Goal: Transaction & Acquisition: Book appointment/travel/reservation

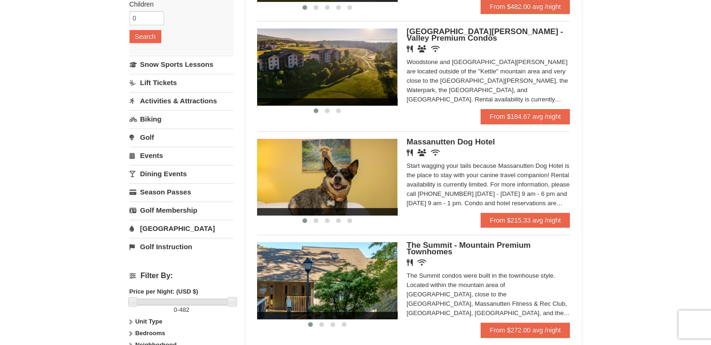
scroll to position [187, 0]
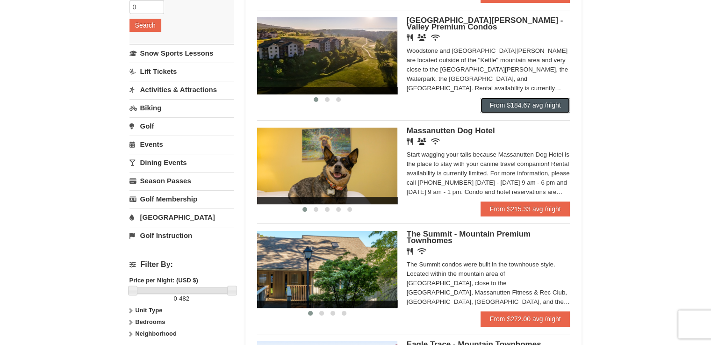
click at [530, 106] on link "From $184.67 avg /night" at bounding box center [525, 105] width 90 height 15
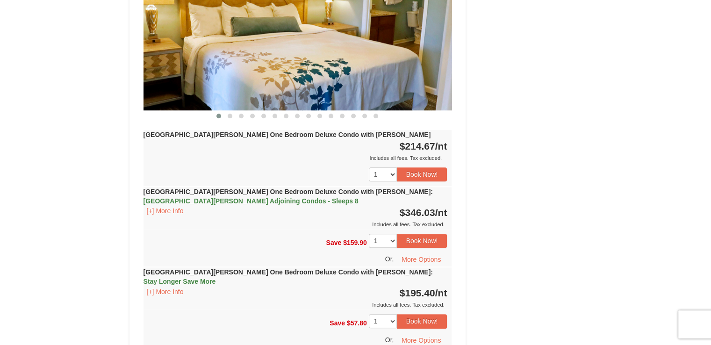
scroll to position [888, 0]
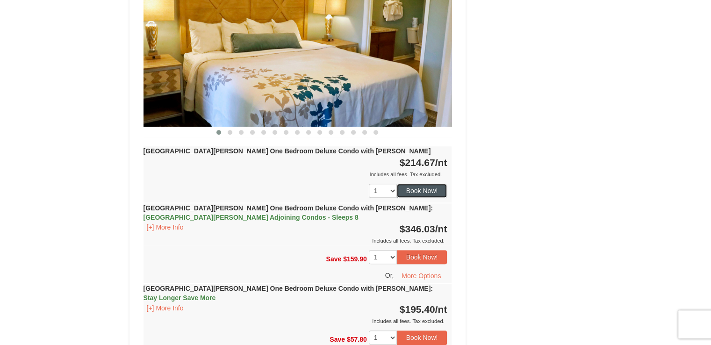
click at [419, 184] on button "Book Now!" at bounding box center [422, 191] width 50 height 14
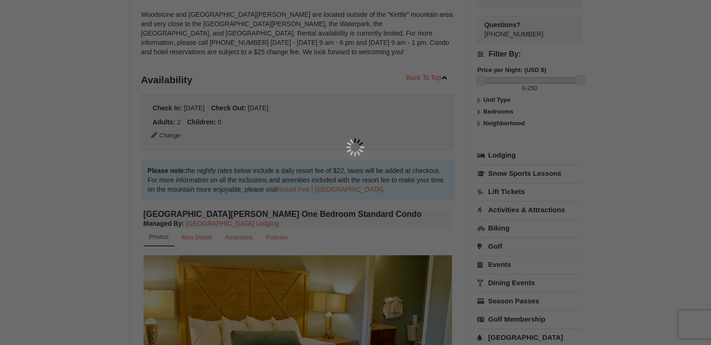
scroll to position [91, 0]
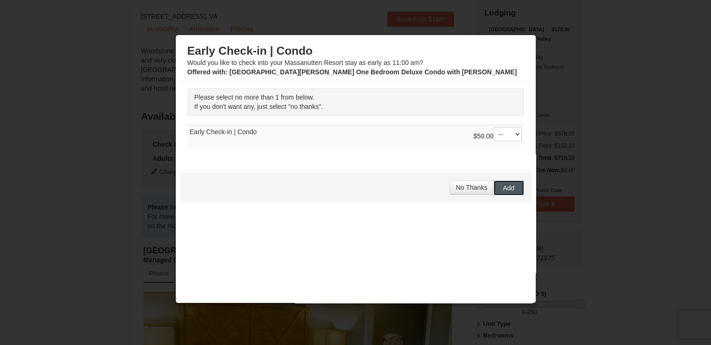
click at [510, 185] on button "Add" at bounding box center [508, 187] width 30 height 15
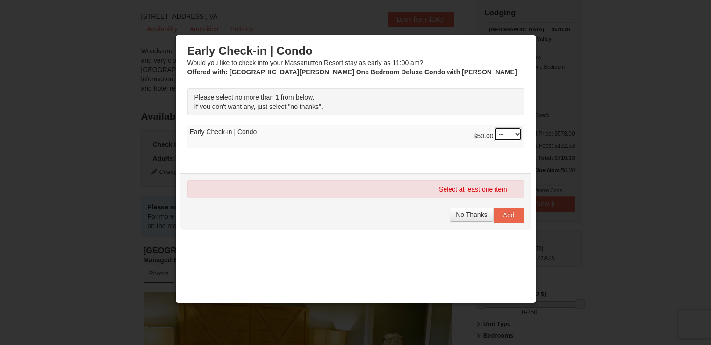
click at [494, 130] on select "-- 01" at bounding box center [507, 134] width 28 height 14
select select "1"
click at [493, 127] on select "-- 01" at bounding box center [507, 134] width 28 height 14
click at [503, 212] on span "Add" at bounding box center [509, 214] width 12 height 7
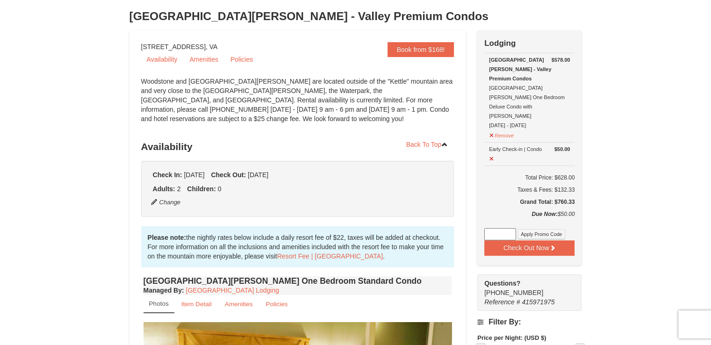
scroll to position [44, 0]
